Goal: Task Accomplishment & Management: Use online tool/utility

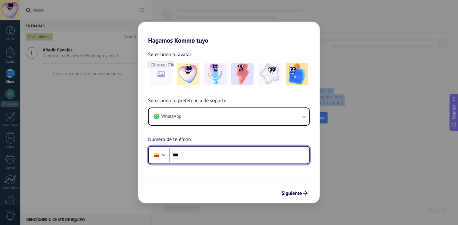
click at [198, 161] on input "***" at bounding box center [239, 155] width 140 height 14
type input "**********"
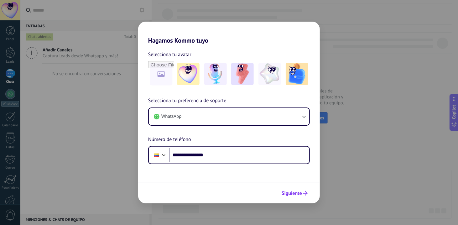
click at [289, 194] on span "Siguiente" at bounding box center [292, 193] width 20 height 4
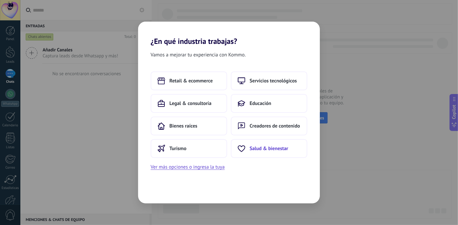
click at [250, 147] on span "Salud & bienestar" at bounding box center [269, 148] width 39 height 6
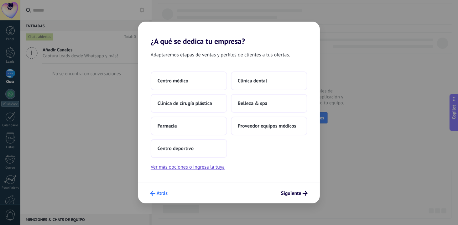
click at [157, 194] on span "Atrás" at bounding box center [162, 193] width 11 height 4
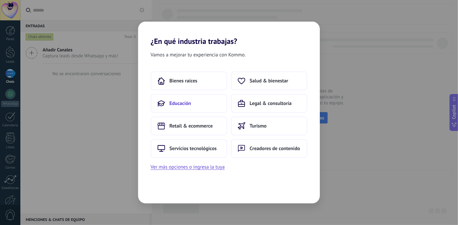
click at [180, 106] on button "Educación" at bounding box center [189, 103] width 76 height 19
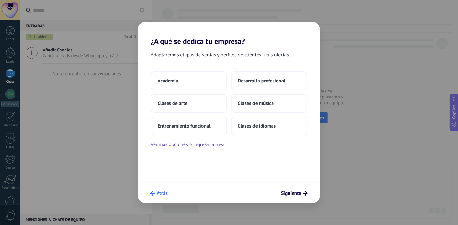
click at [151, 194] on icon "submit" at bounding box center [152, 193] width 5 height 5
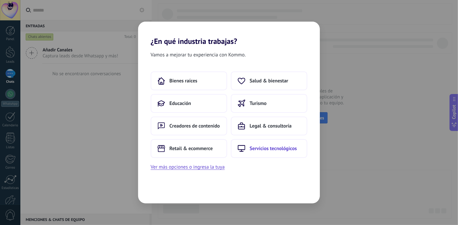
click at [236, 147] on button "Servicios tecnológicos" at bounding box center [269, 148] width 76 height 19
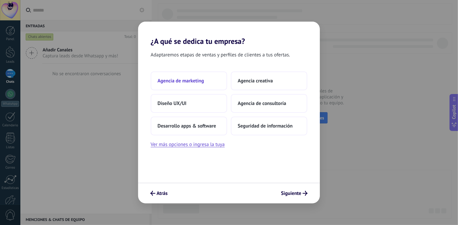
click at [163, 78] on span "Agencia de marketing" at bounding box center [181, 81] width 46 height 6
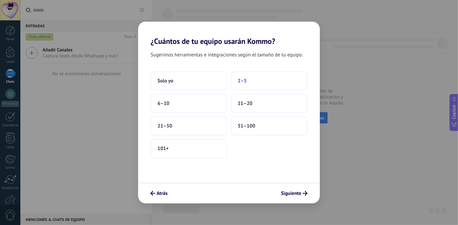
click at [240, 84] on button "2–5" at bounding box center [269, 80] width 76 height 19
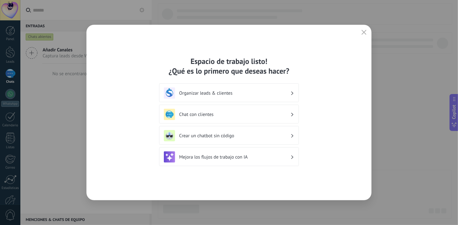
click at [241, 107] on div "Chat con clientes" at bounding box center [229, 114] width 140 height 19
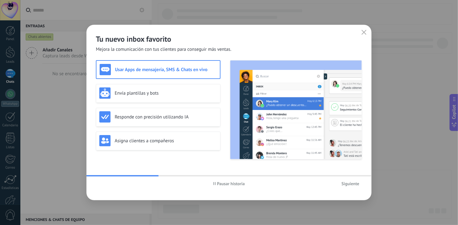
click at [163, 69] on h3 "Usar Apps de mensajería, SMS & Chats en vivo" at bounding box center [166, 70] width 102 height 6
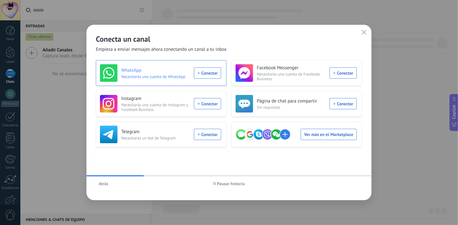
click at [205, 74] on div "WhatsApp Necesitarás una cuenta de WhatsApp Conectar" at bounding box center [160, 73] width 121 height 18
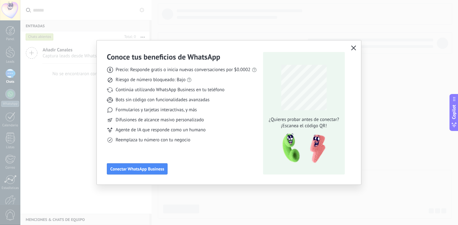
click at [353, 48] on use "button" at bounding box center [353, 48] width 5 height 5
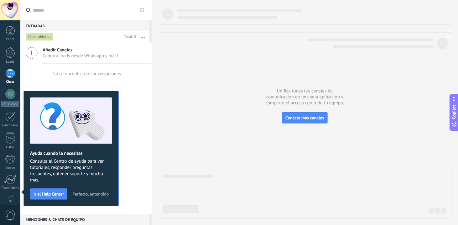
click at [56, 58] on span "Captura leads desde Whatsapp y más!" at bounding box center [80, 56] width 75 height 6
click at [40, 53] on div "Añadir Canales Captura leads desde Whatsapp y más!" at bounding box center [85, 53] width 131 height 21
click at [28, 52] on icon at bounding box center [32, 53] width 12 height 12
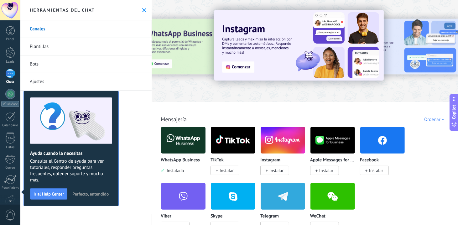
click at [179, 147] on img at bounding box center [183, 140] width 44 height 30
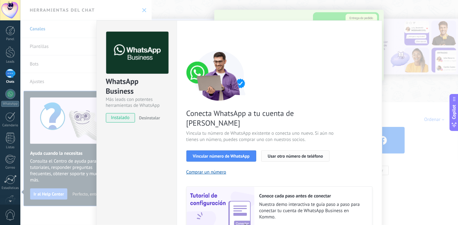
click at [268, 154] on span "Usar otro número de teléfono" at bounding box center [295, 156] width 55 height 4
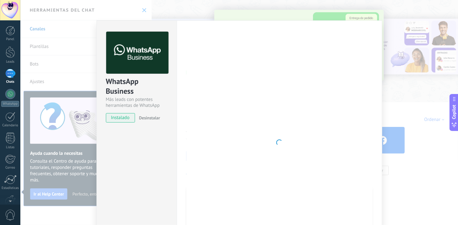
click at [385, 18] on div "WhatsApp Business Más leads con potentes herramientas de WhatsApp instalado Des…" at bounding box center [239, 112] width 438 height 225
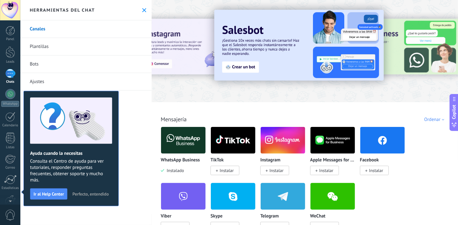
click at [13, 75] on div at bounding box center [10, 73] width 10 height 9
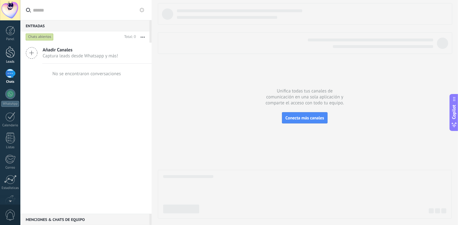
click at [9, 53] on div at bounding box center [10, 52] width 9 height 12
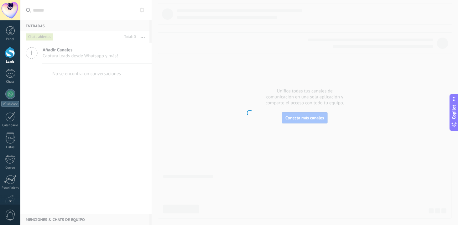
click at [8, 35] on div at bounding box center [10, 30] width 9 height 9
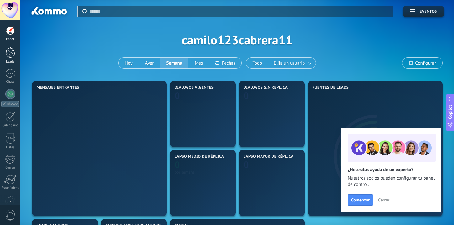
click at [5, 53] on link "Leads" at bounding box center [10, 55] width 20 height 18
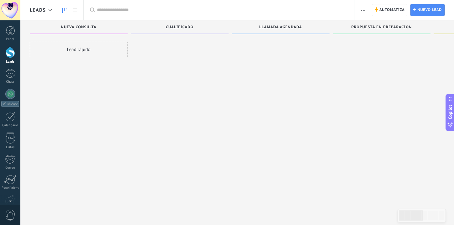
click at [10, 68] on div "Panel Leads Chats WhatsApp Clientes" at bounding box center [10, 133] width 20 height 214
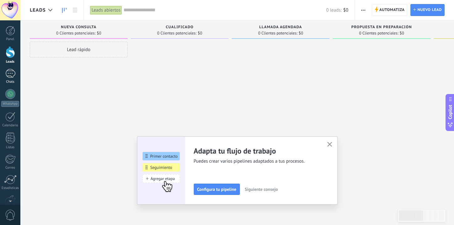
click at [8, 77] on div at bounding box center [10, 73] width 10 height 9
